Goal: Task Accomplishment & Management: Manage account settings

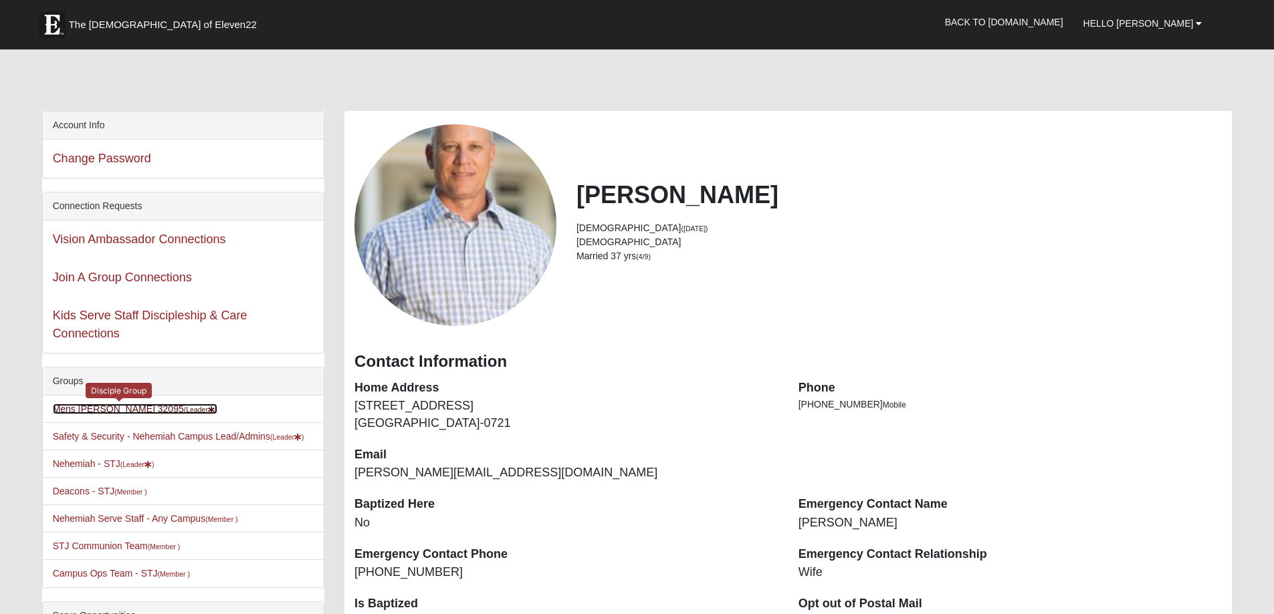
click at [128, 407] on link "Mens [PERSON_NAME] 32095 (Leader )" at bounding box center [135, 409] width 165 height 11
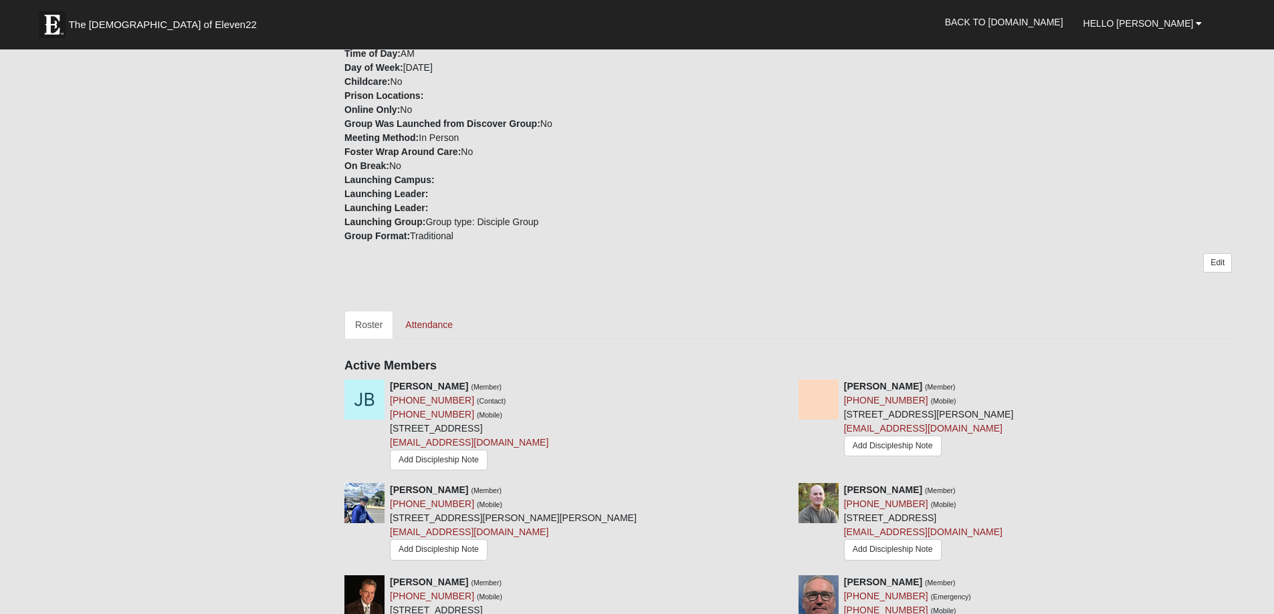
scroll to position [334, 0]
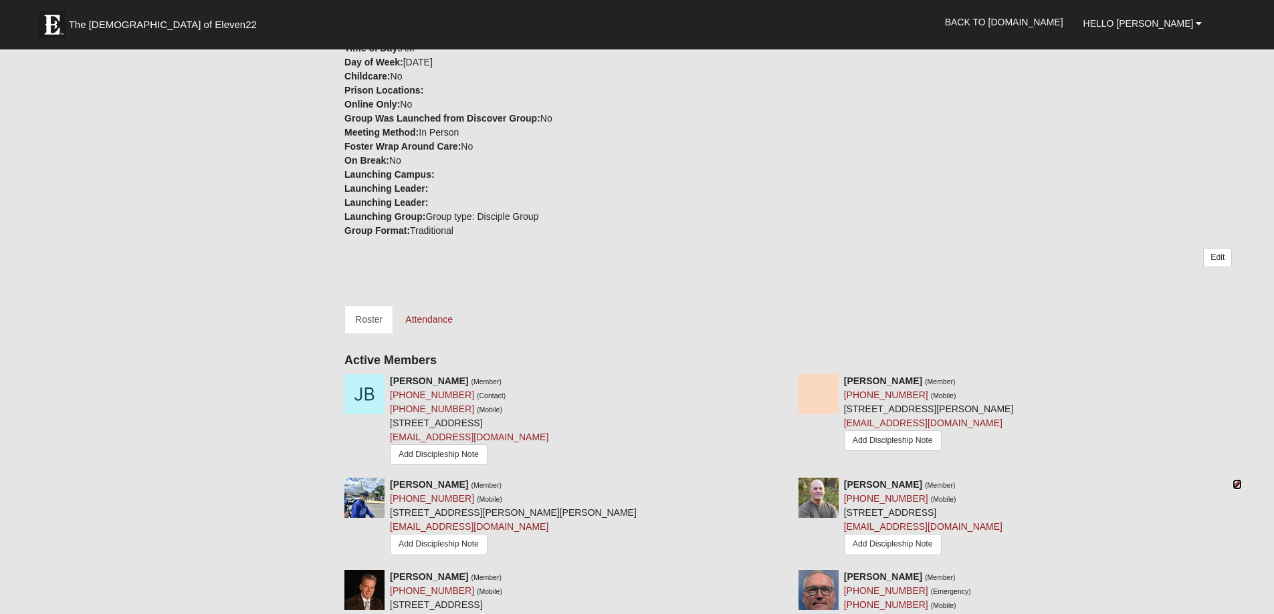
click at [1234, 480] on icon at bounding box center [1236, 484] width 9 height 9
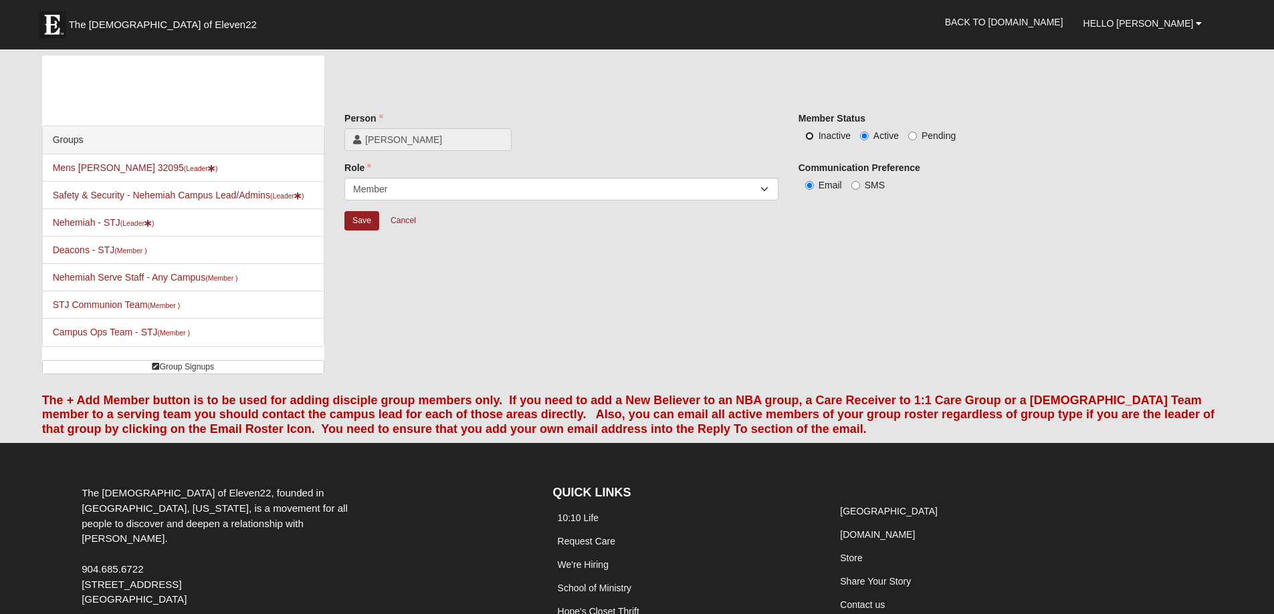
click at [808, 137] on input "Inactive" at bounding box center [809, 136] width 9 height 9
radio input "true"
click at [356, 223] on input "Save" at bounding box center [361, 220] width 35 height 19
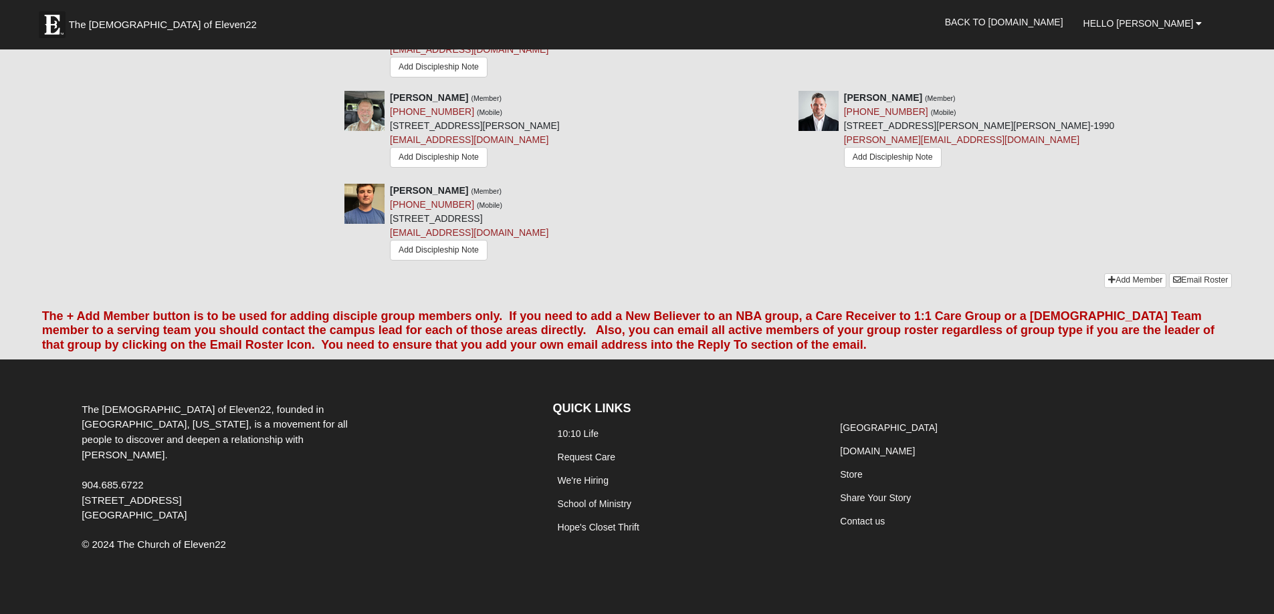
scroll to position [1197, 0]
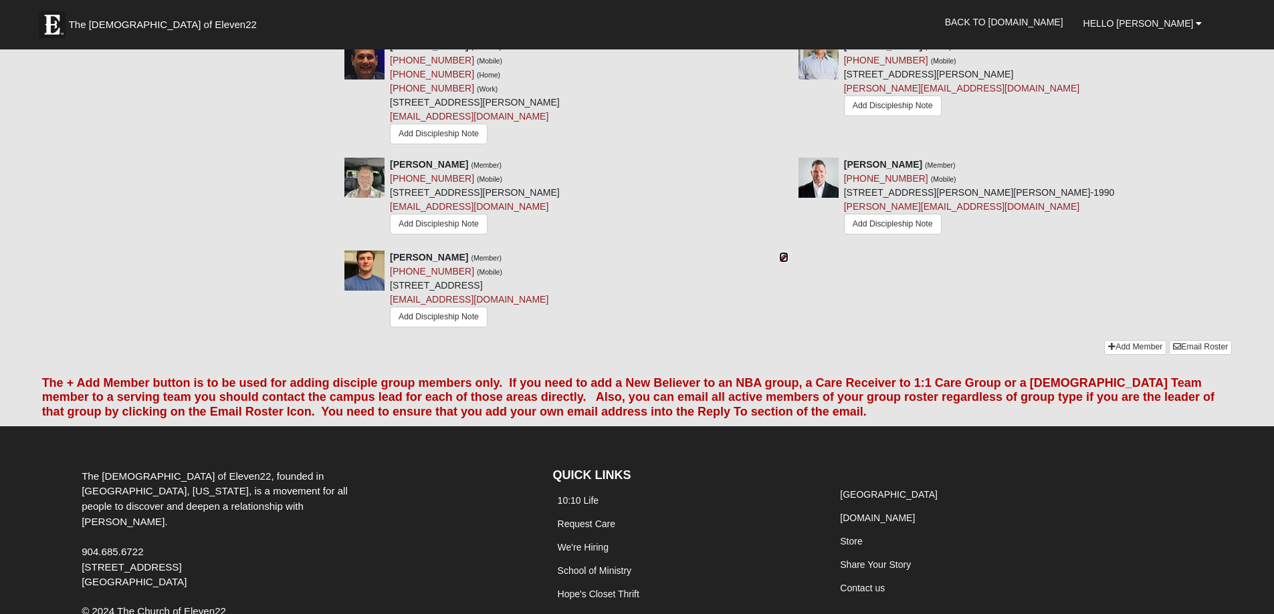
click at [782, 253] on icon at bounding box center [783, 257] width 9 height 9
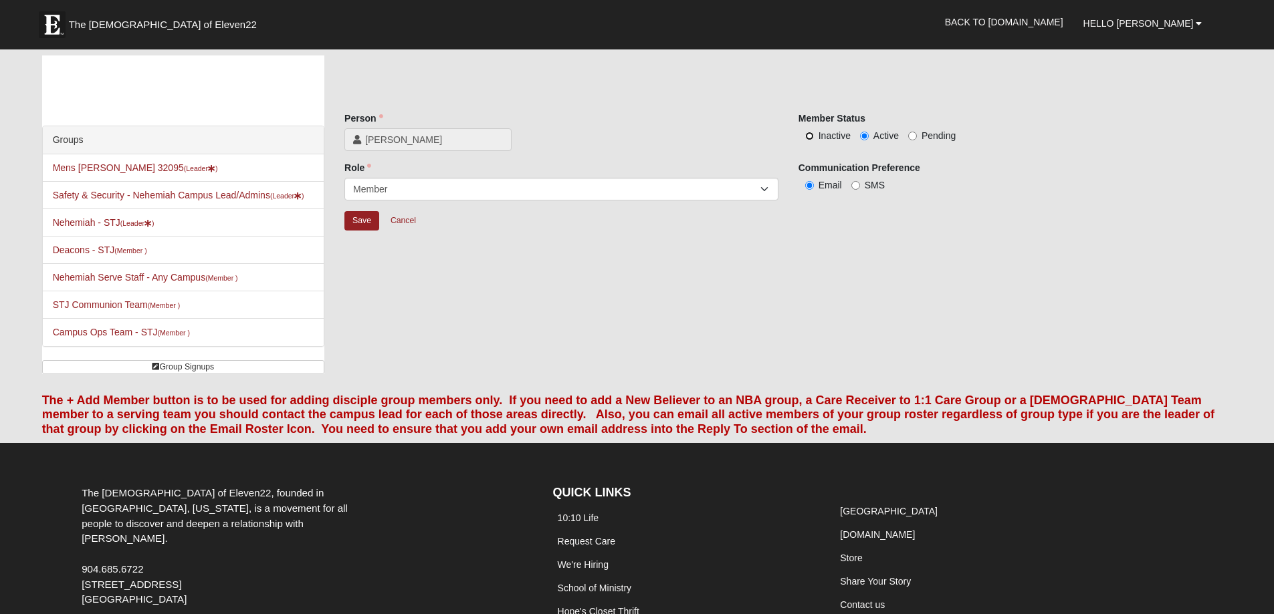
click at [808, 136] on input "Inactive" at bounding box center [809, 136] width 9 height 9
radio input "true"
click at [363, 219] on input "Save" at bounding box center [361, 220] width 35 height 19
